Goal: Information Seeking & Learning: Check status

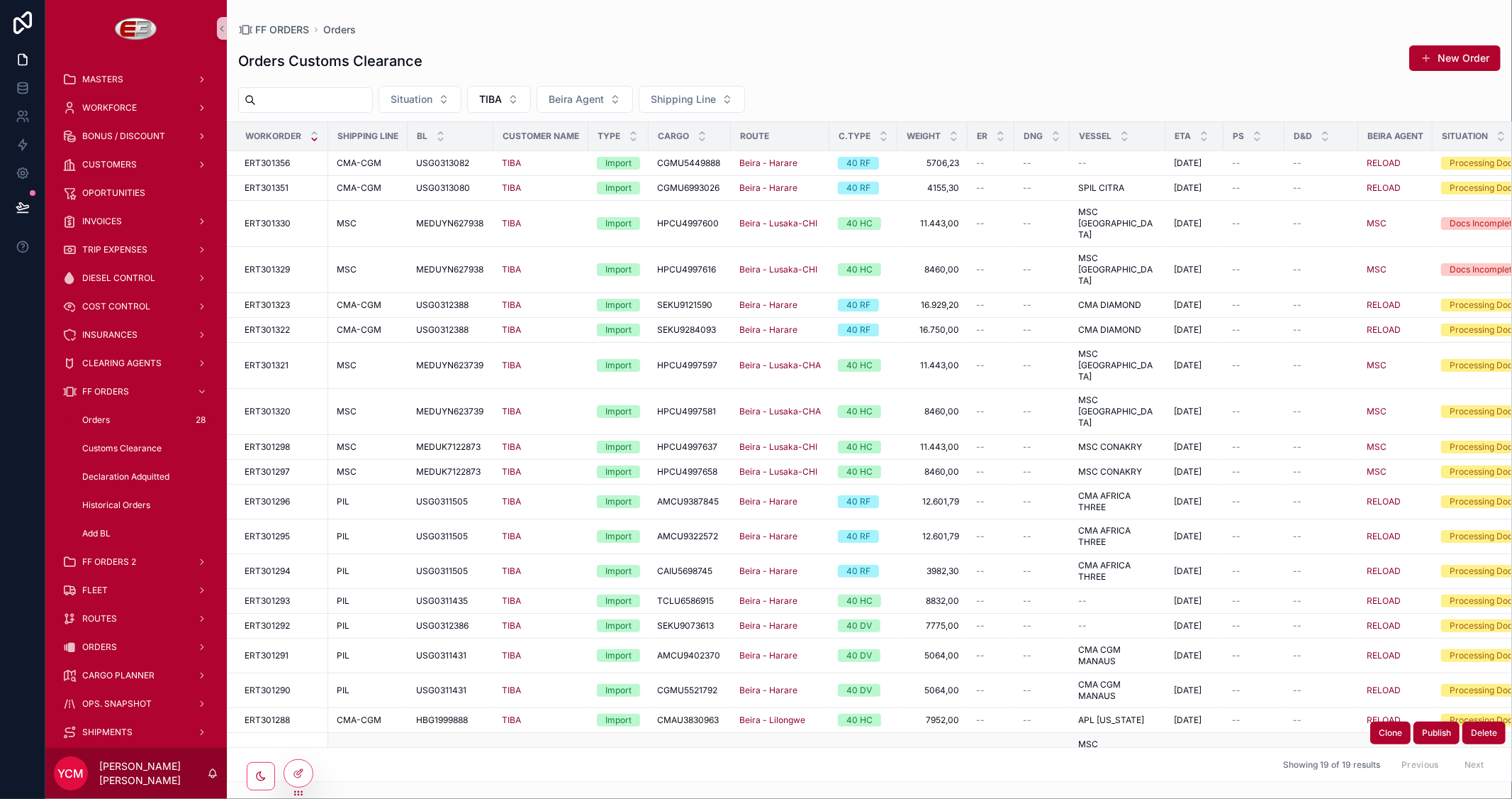
click at [997, 750] on div "--" at bounding box center [990, 755] width 30 height 11
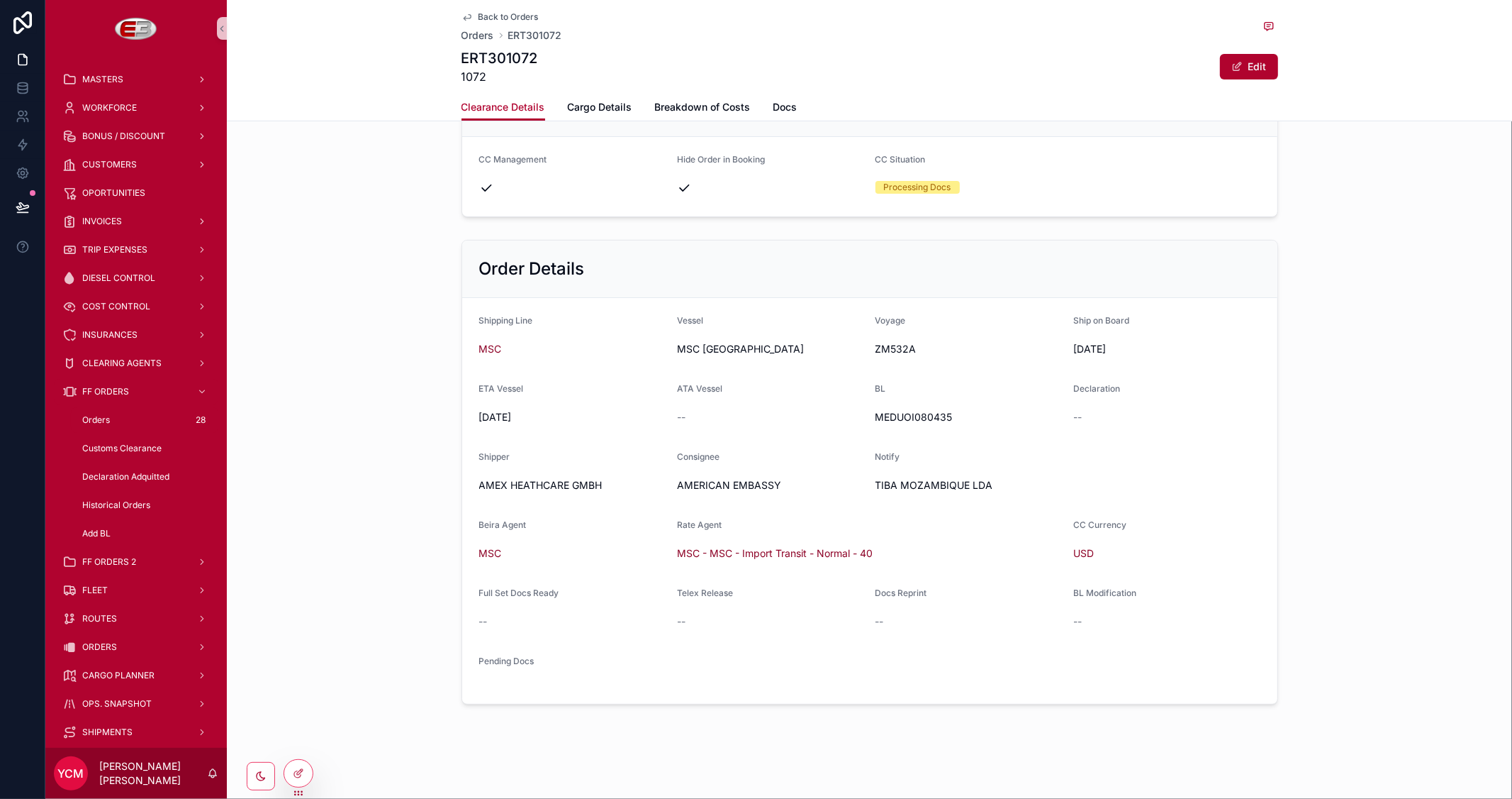
scroll to position [222, 0]
click at [485, 14] on span "Back to Orders" at bounding box center [508, 16] width 61 height 11
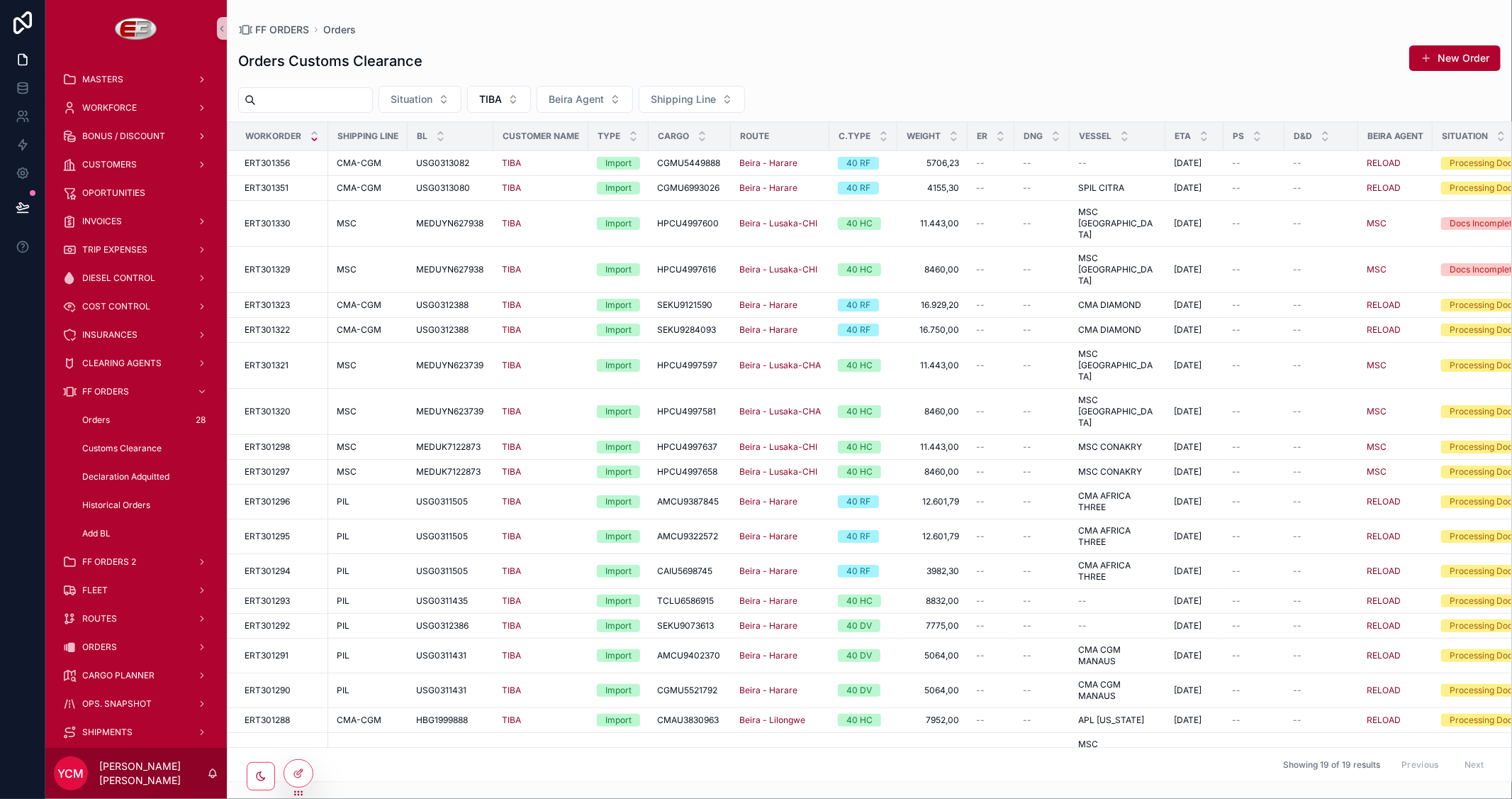
click at [314, 107] on input "scrollable content" at bounding box center [314, 100] width 116 height 20
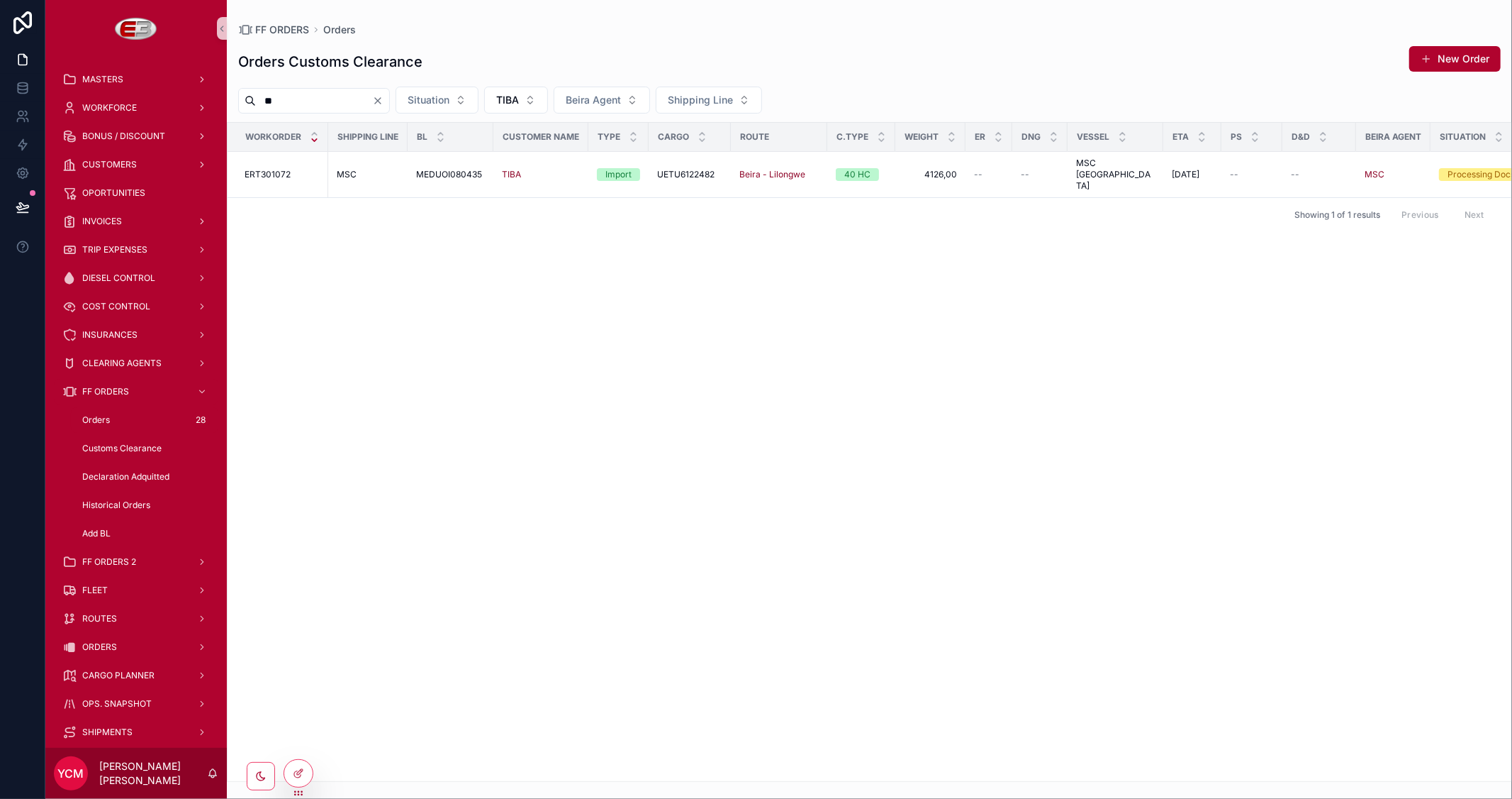
type input "*"
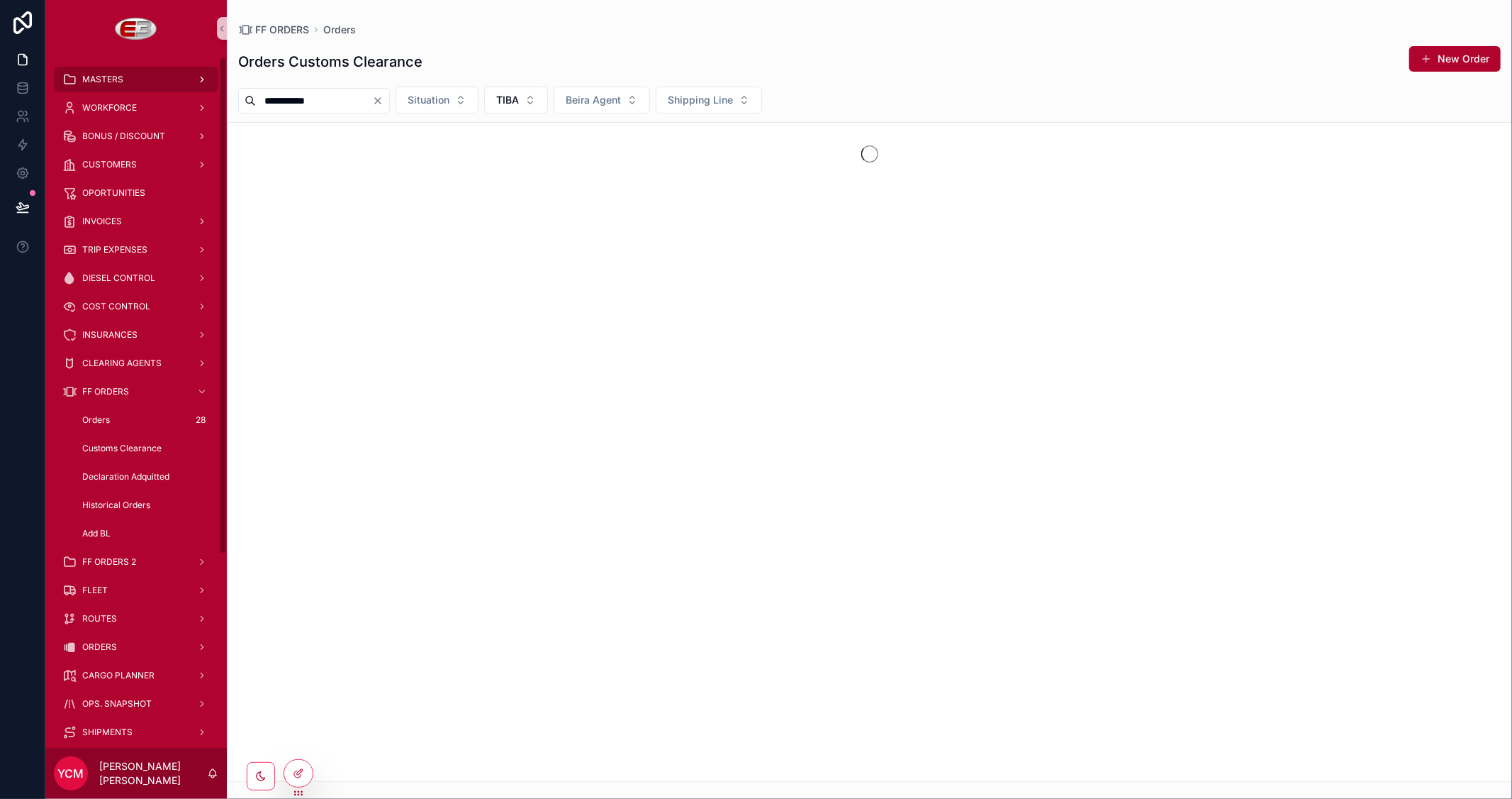
drag, startPoint x: 373, startPoint y: 102, endPoint x: 185, endPoint y: 86, distance: 188.7
click at [185, 86] on div "**********" at bounding box center [778, 399] width 1467 height 799
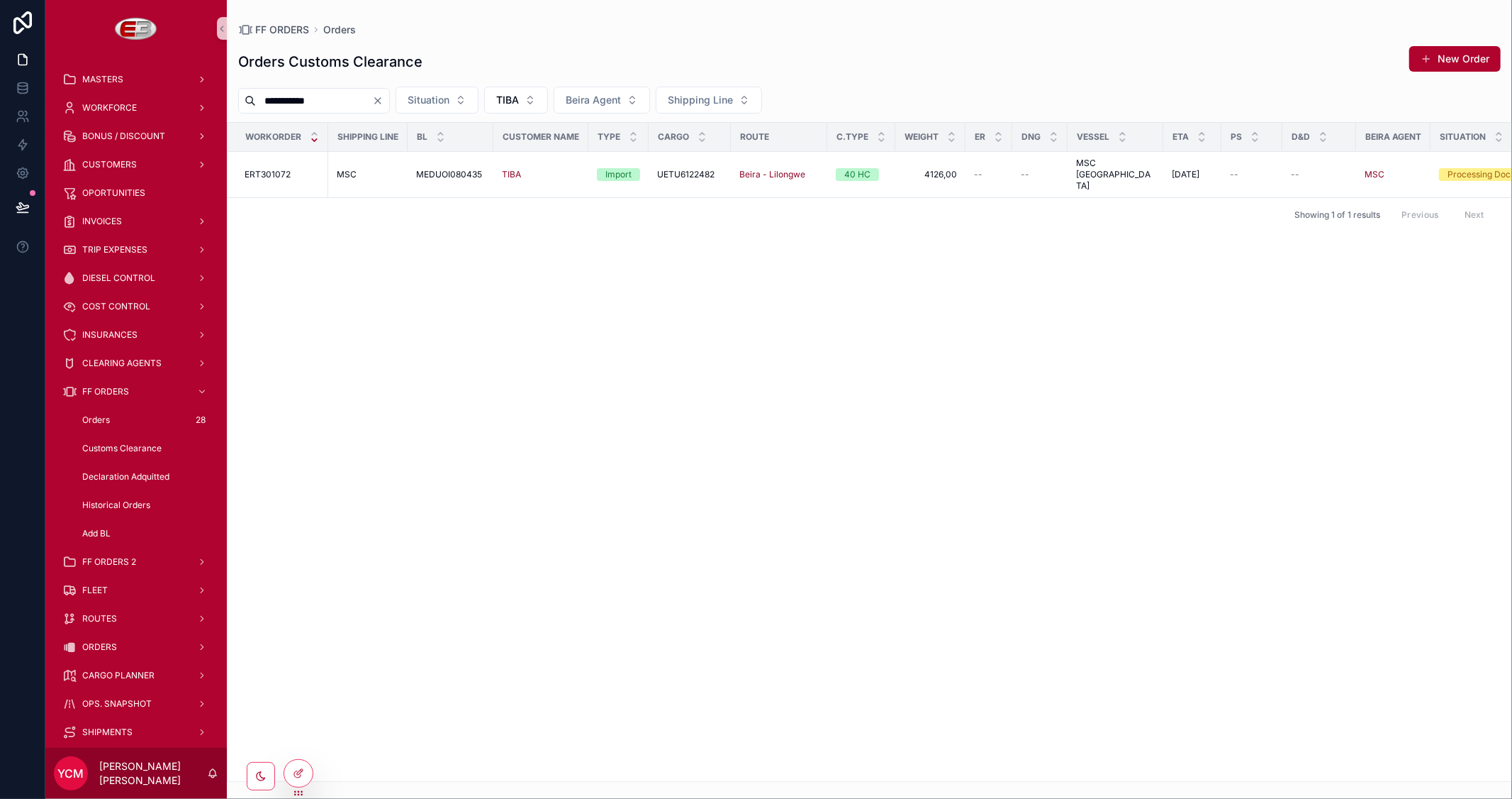
type input "**********"
click at [381, 98] on icon "Clear" at bounding box center [378, 101] width 6 height 6
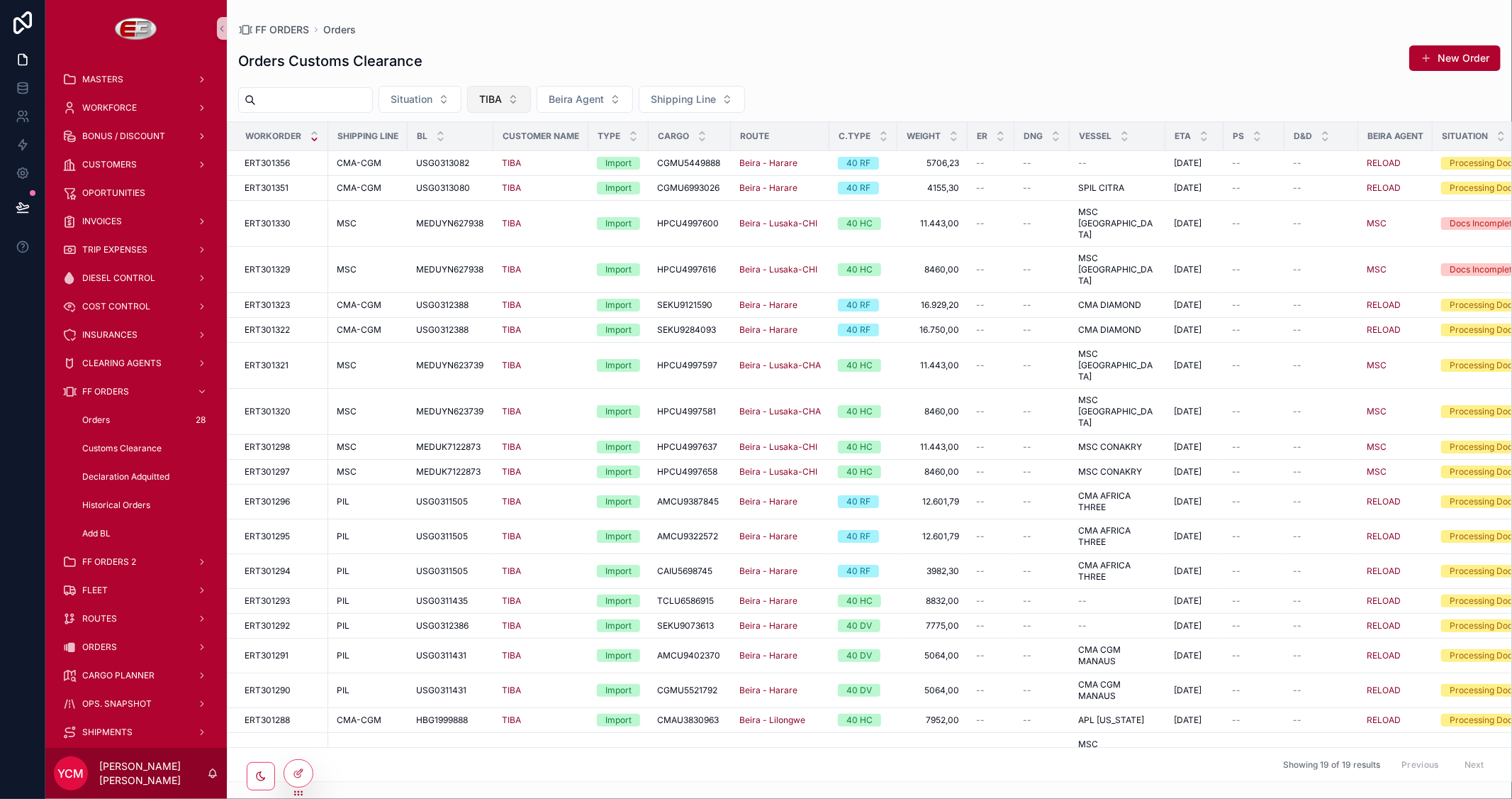
click at [531, 89] on button "TIBA" at bounding box center [499, 100] width 64 height 27
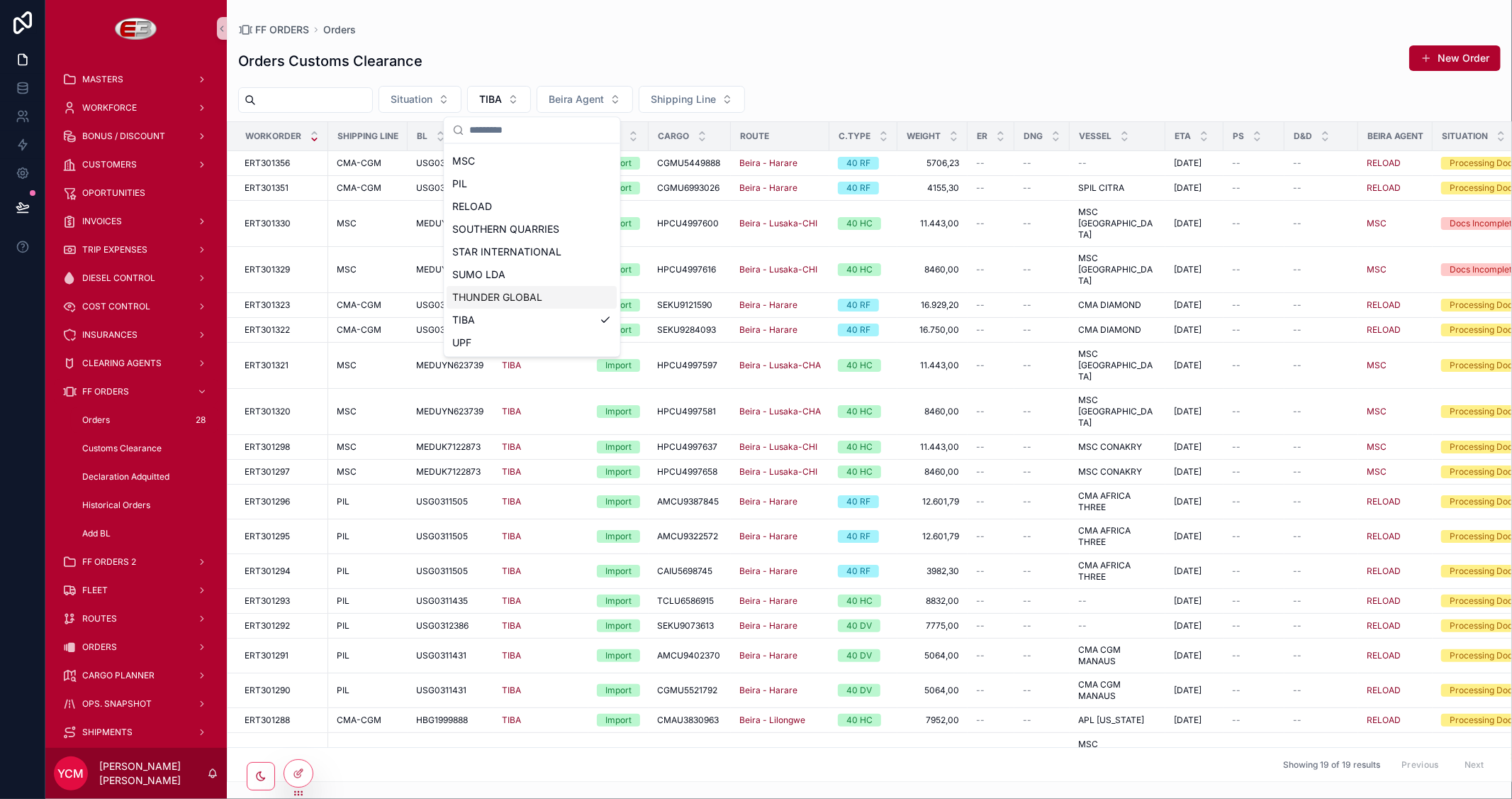
scroll to position [258, 0]
click at [482, 263] on div "PIL" at bounding box center [533, 262] width 170 height 23
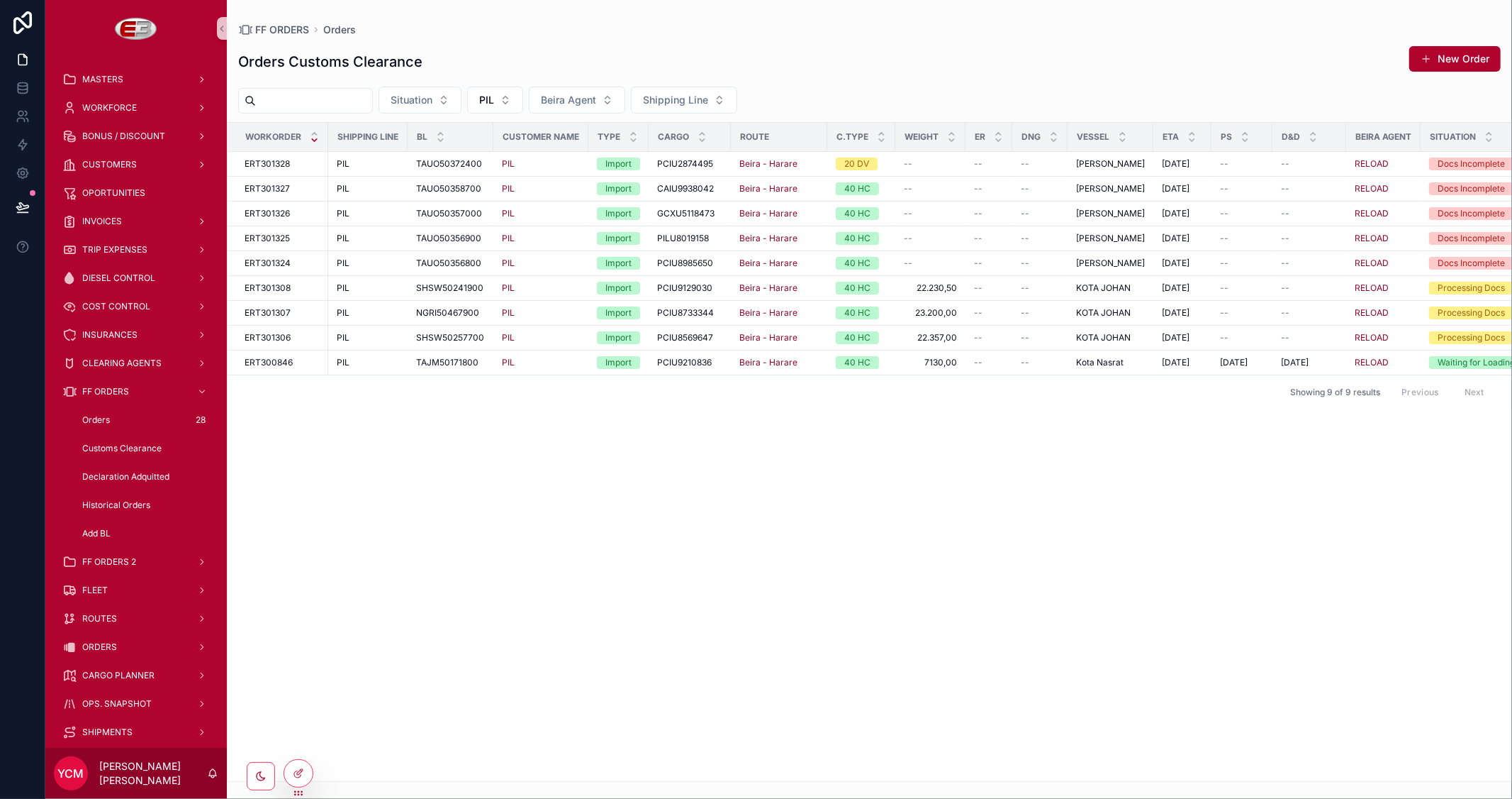
click at [904, 464] on div "Workorder Shipping Line BL Customer Name Type Cargo Route C.TYPE Weight ER DNG …" at bounding box center [869, 452] width 1284 height 658
drag, startPoint x: 1344, startPoint y: 136, endPoint x: 1334, endPoint y: 136, distance: 10.0
click at [1334, 136] on div "scrollable content" at bounding box center [1336, 136] width 6 height 28
click at [89, 415] on span "Orders" at bounding box center [95, 420] width 27 height 11
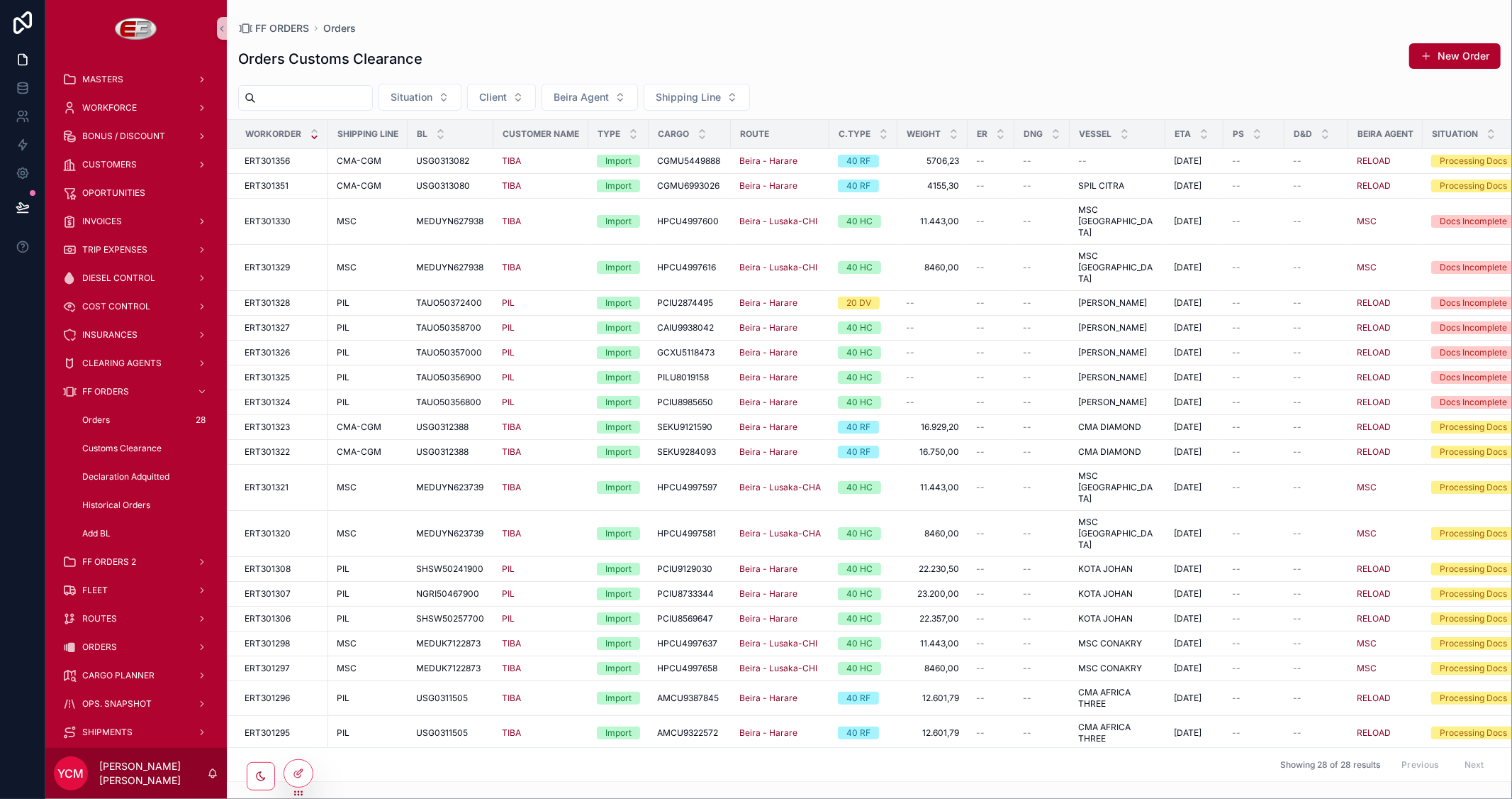
click at [309, 93] on input "scrollable content" at bounding box center [314, 97] width 116 height 20
paste input "**********"
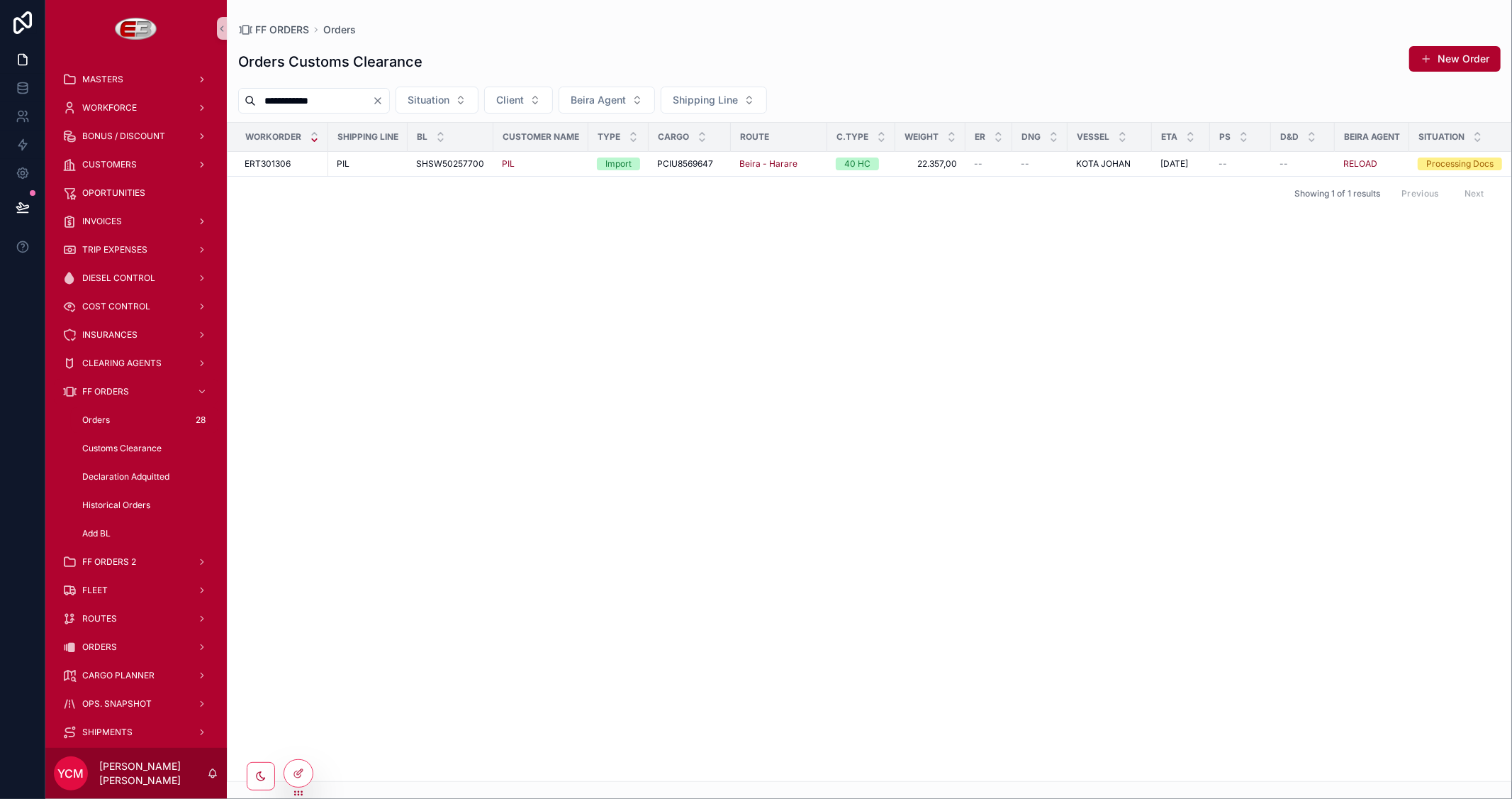
type input "**********"
click at [384, 103] on icon "Clear" at bounding box center [378, 100] width 11 height 11
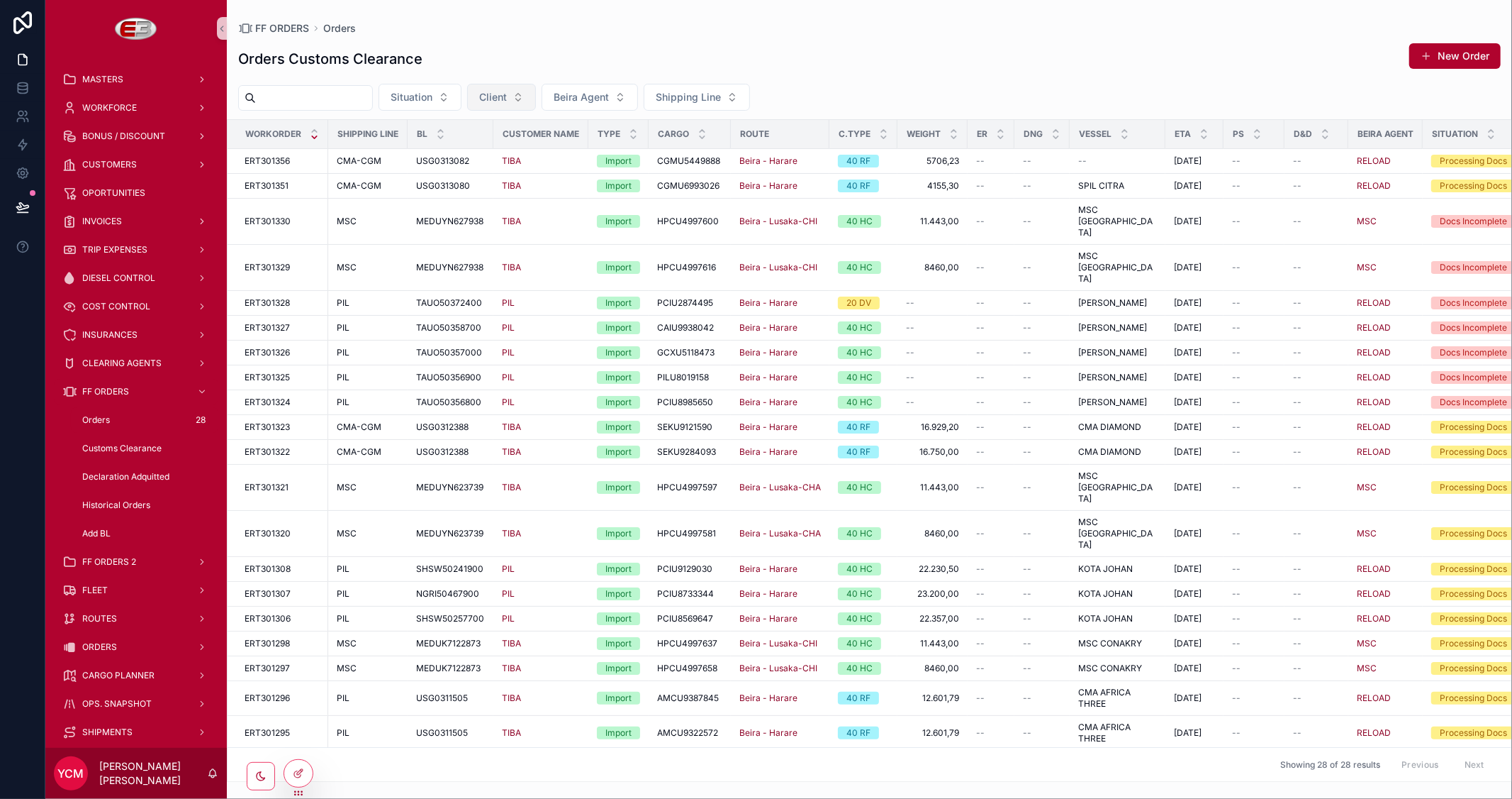
click at [507, 97] on span "Client" at bounding box center [493, 97] width 27 height 14
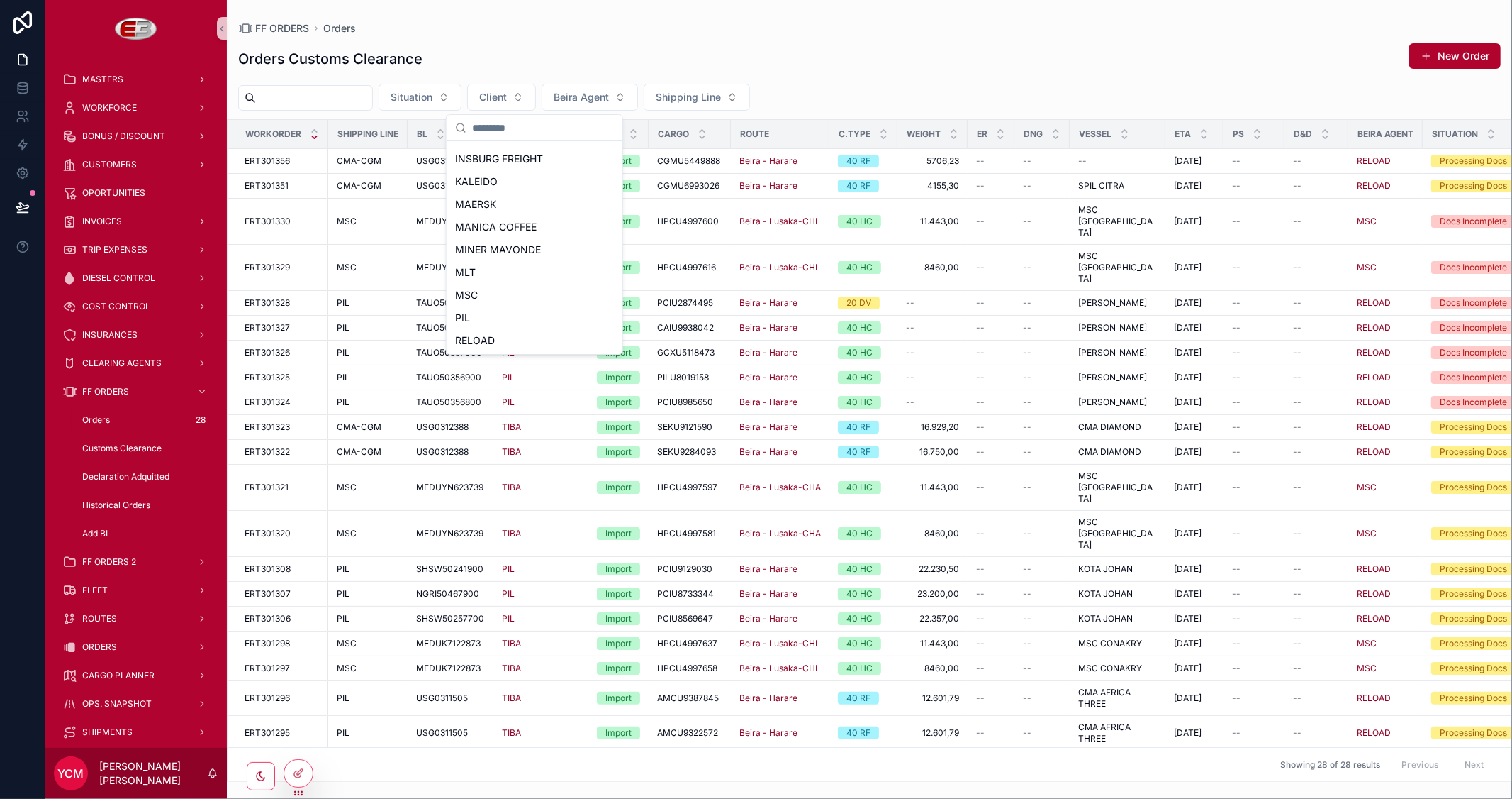
scroll to position [314, 0]
click at [497, 316] on div "TIBA" at bounding box center [534, 317] width 170 height 23
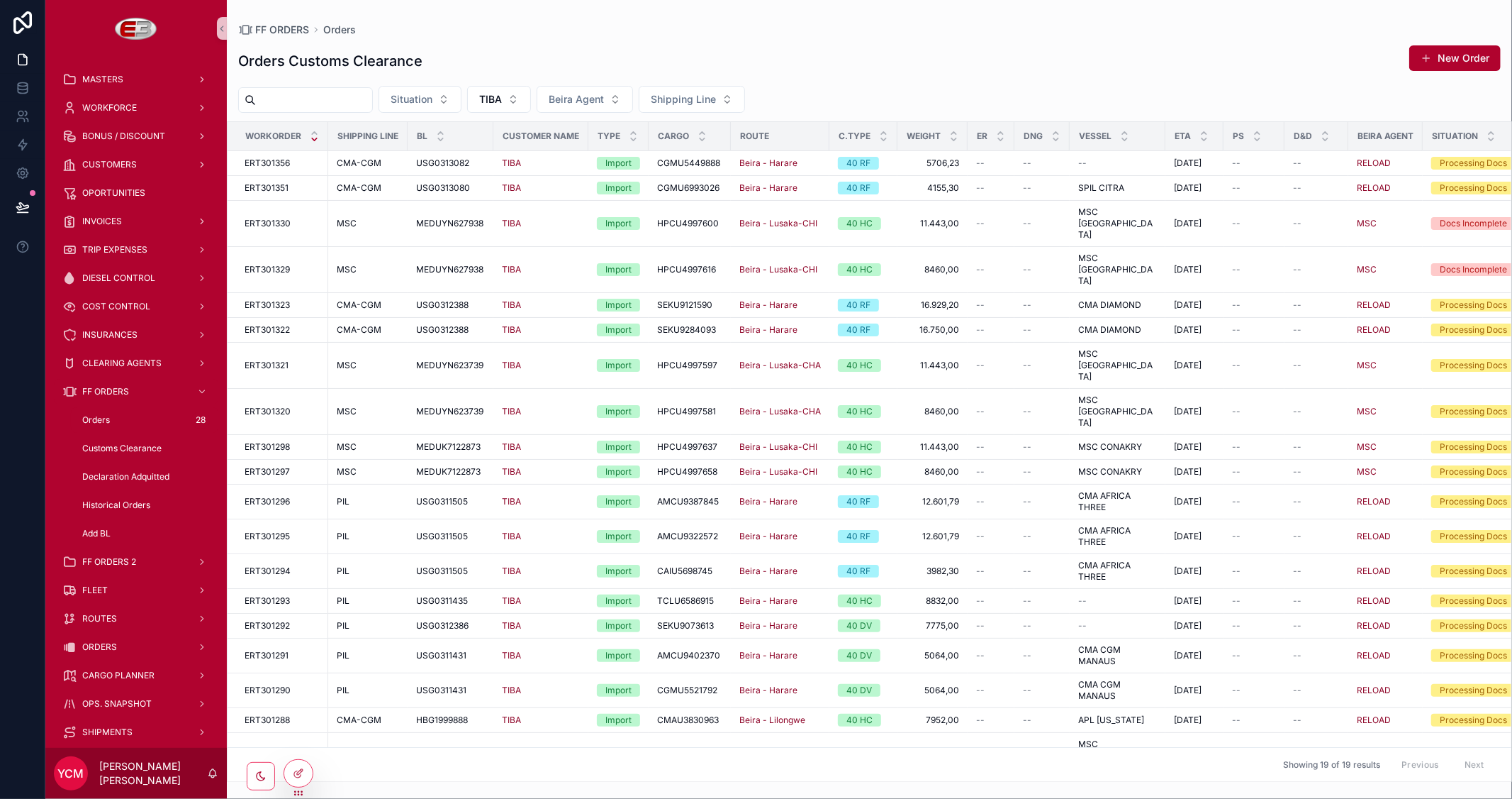
click at [993, 11] on div "FF ORDERS Orders Orders Customs Clearance New Order Situation TIBA Beira Agent …" at bounding box center [869, 391] width 1285 height 782
click at [291, 750] on div "ERT301072 ERT301072" at bounding box center [282, 755] width 75 height 11
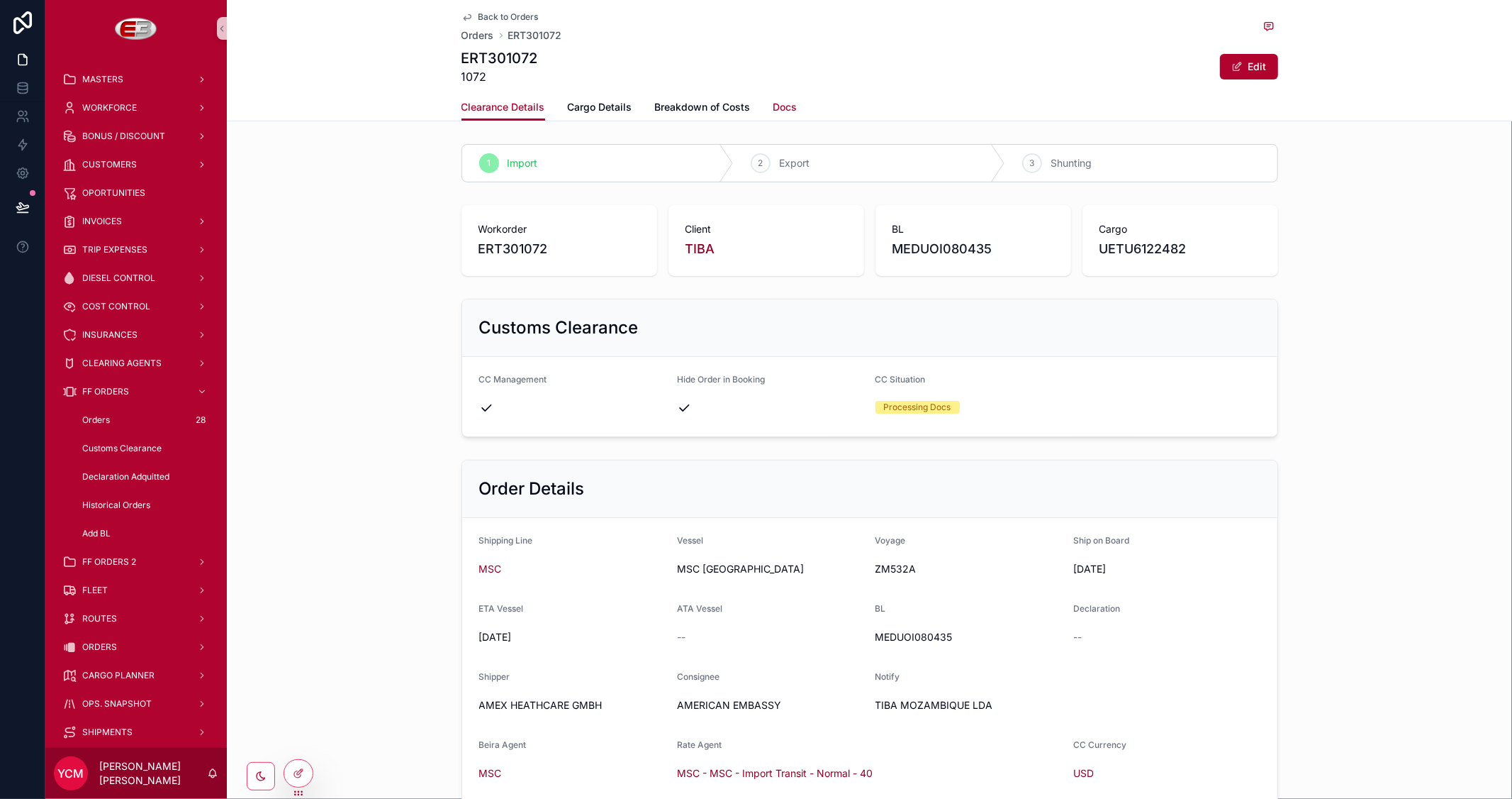
click at [784, 104] on span "Docs" at bounding box center [786, 107] width 24 height 14
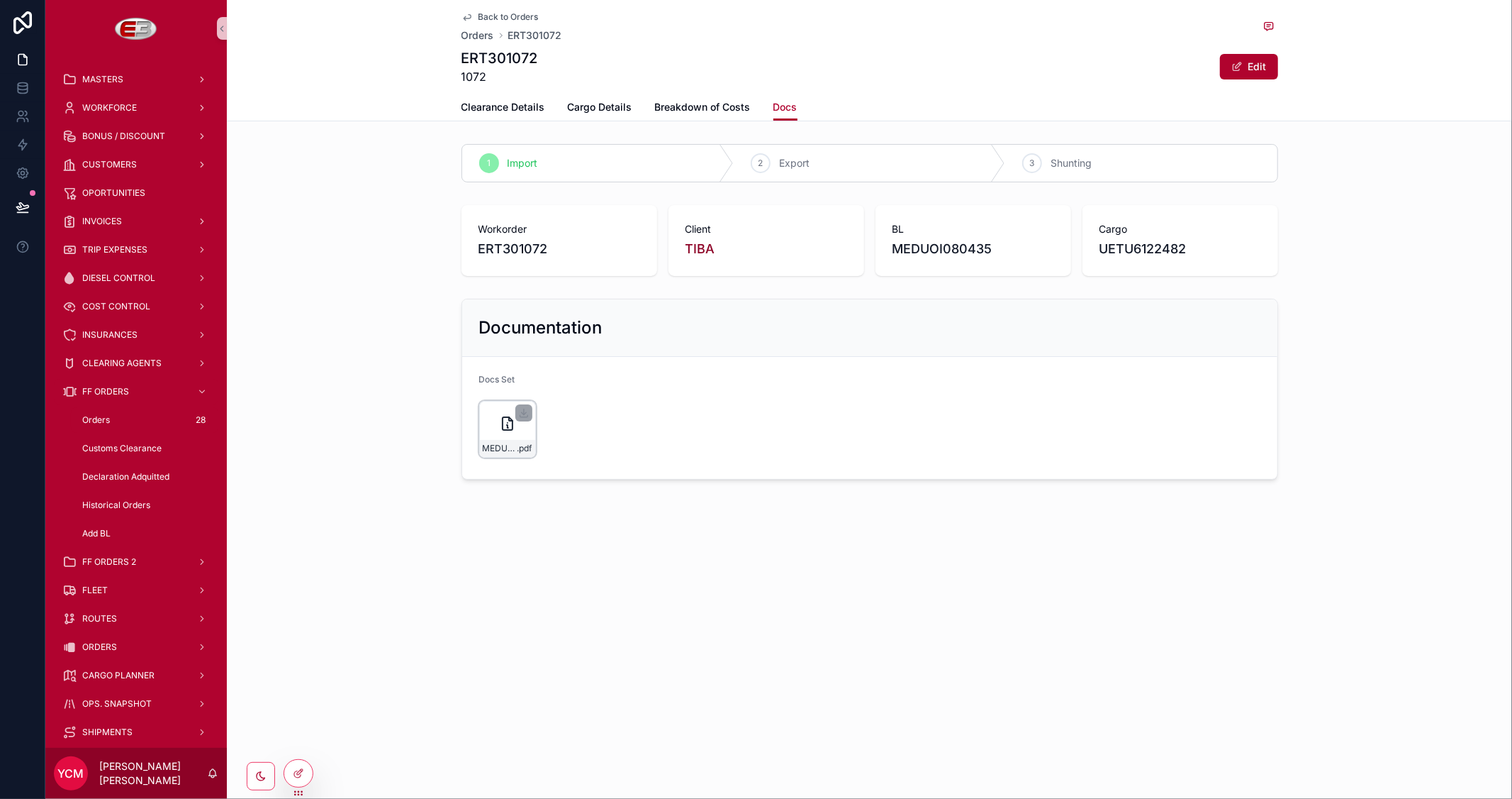
click at [508, 428] on icon "scrollable content" at bounding box center [508, 426] width 2 height 3
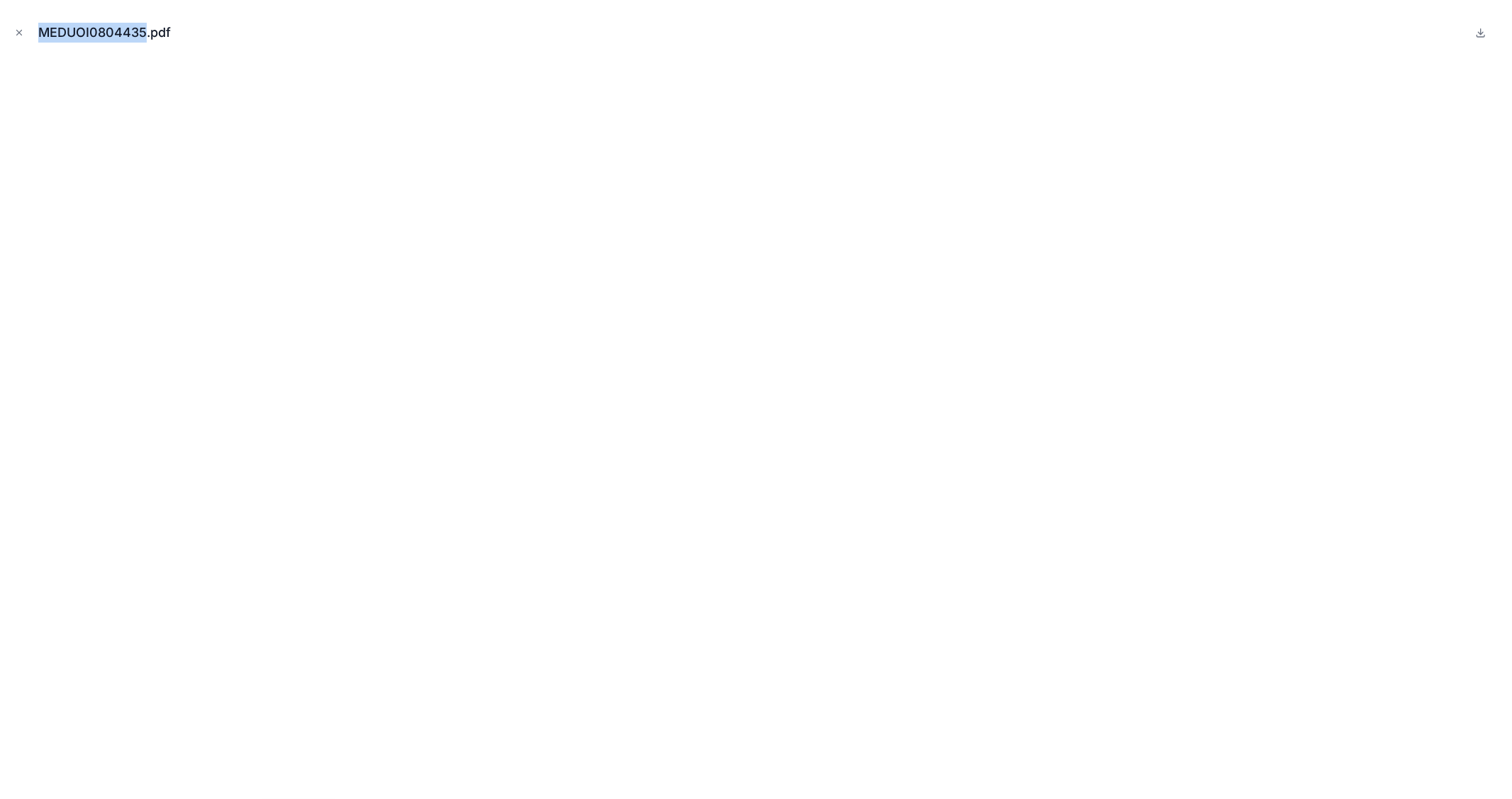
drag, startPoint x: 145, startPoint y: 32, endPoint x: 39, endPoint y: 34, distance: 106.0
click at [39, 34] on div "MEDUOI0804435.pdf" at bounding box center [110, 32] width 144 height 20
copy div "MEDUOI0804435"
click at [19, 34] on icon "Close modal" at bounding box center [20, 32] width 10 height 10
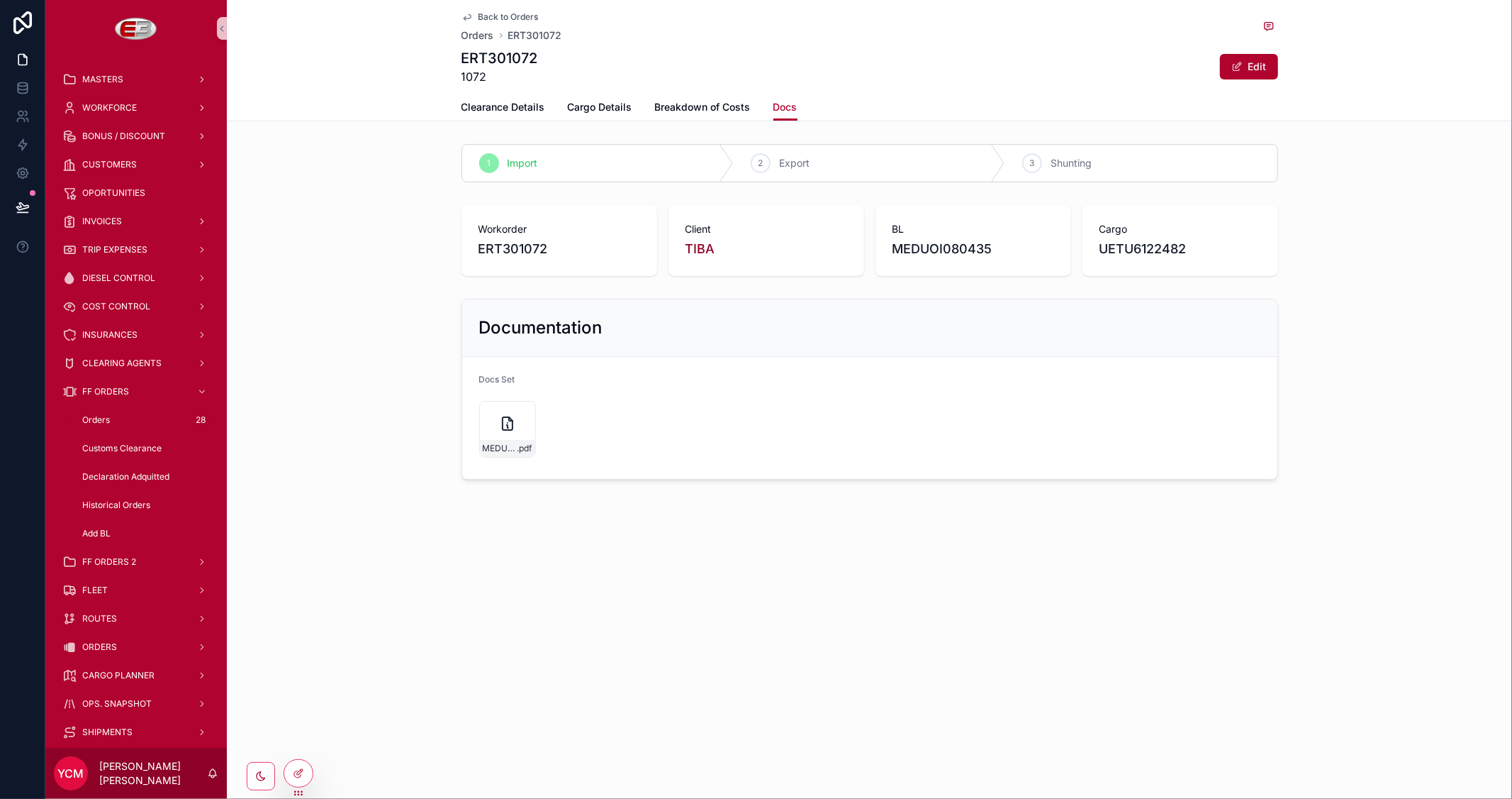
click at [493, 11] on span "Back to Orders" at bounding box center [508, 16] width 61 height 11
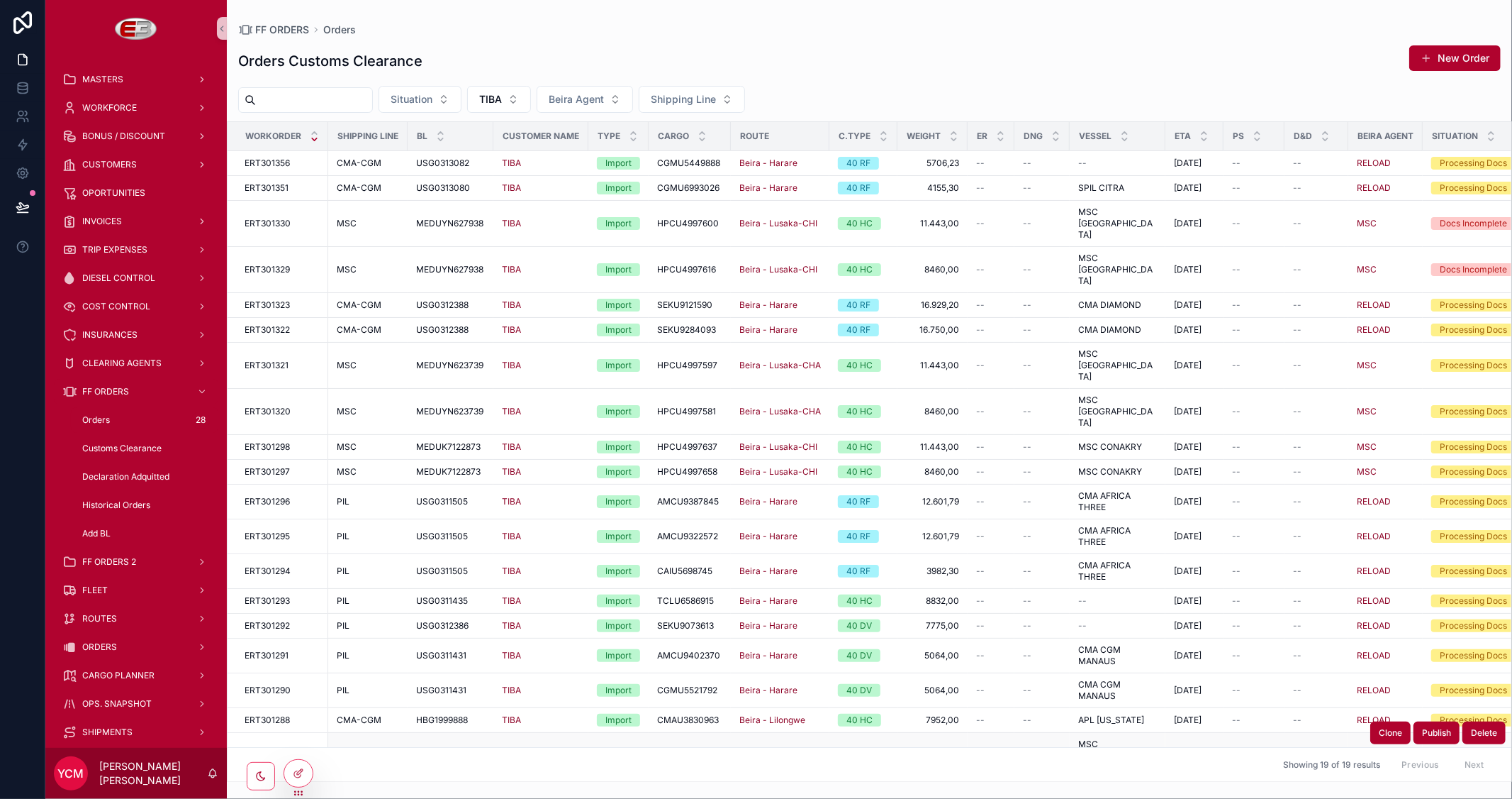
click at [407, 753] on icon "scrollable content" at bounding box center [408, 756] width 6 height 6
click at [322, 103] on input "scrollable content" at bounding box center [314, 100] width 116 height 20
paste input "**********"
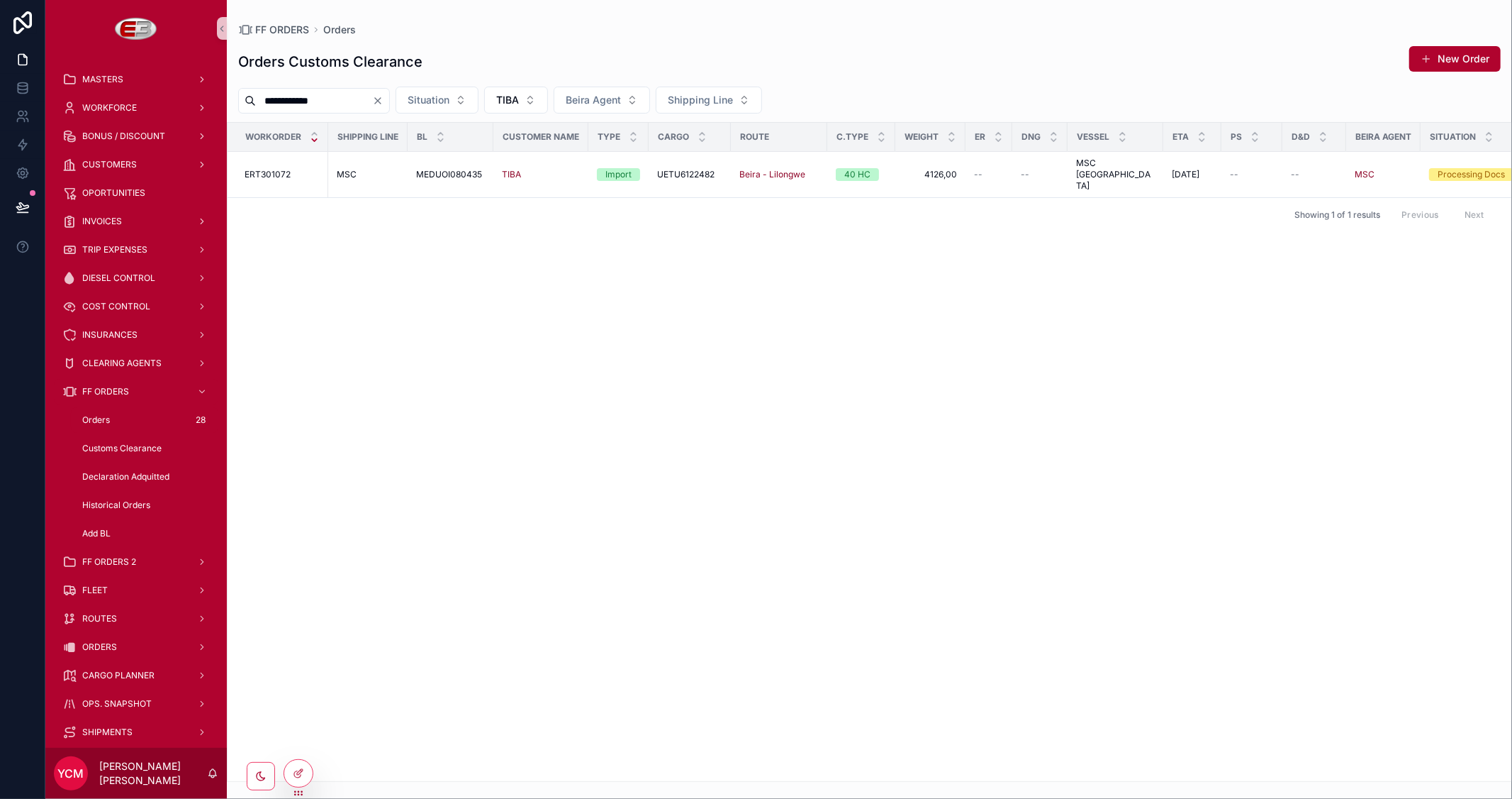
type input "**********"
click at [655, 32] on div "FF ORDERS Orders" at bounding box center [869, 30] width 1262 height 14
